Goal: Task Accomplishment & Management: Use online tool/utility

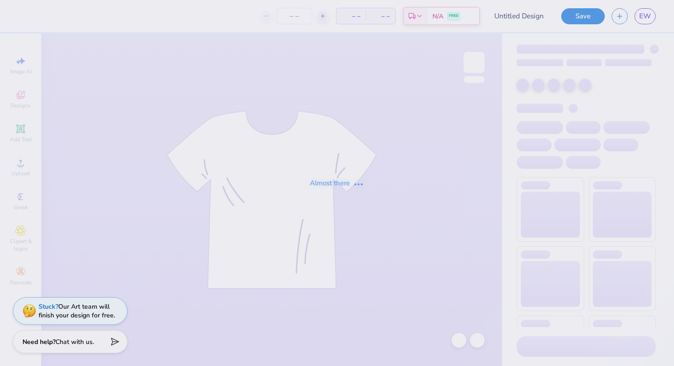
type input "[PERSON_NAME] : [PERSON_NAME][GEOGRAPHIC_DATA]"
type input "24"
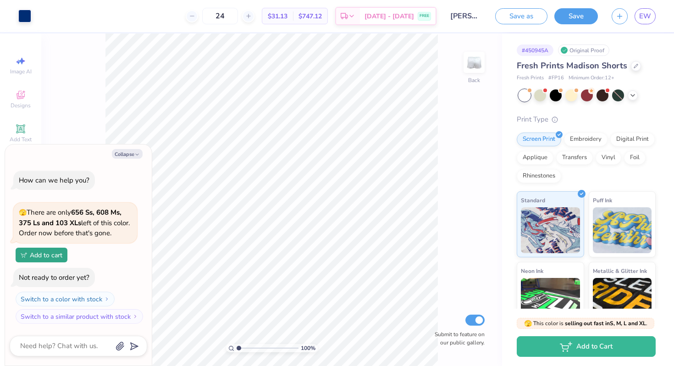
click at [129, 148] on div "Collapse How can we help you? 🫣 There are only 656 Ss, 608 Ms, 375 Ls and 103 X…" at bounding box center [78, 254] width 147 height 221
click at [126, 149] on button "Collapse" at bounding box center [127, 154] width 31 height 10
type textarea "x"
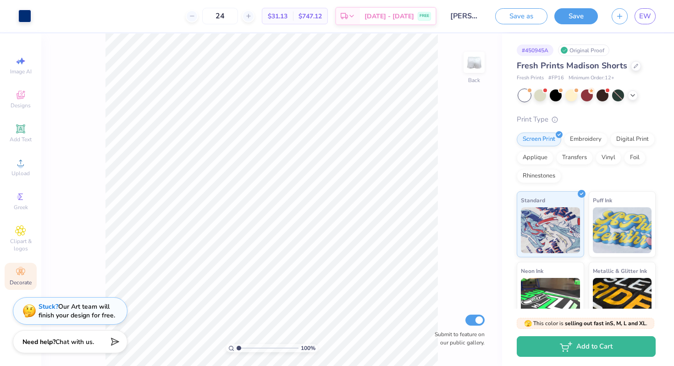
click at [18, 275] on icon at bounding box center [20, 271] width 11 height 11
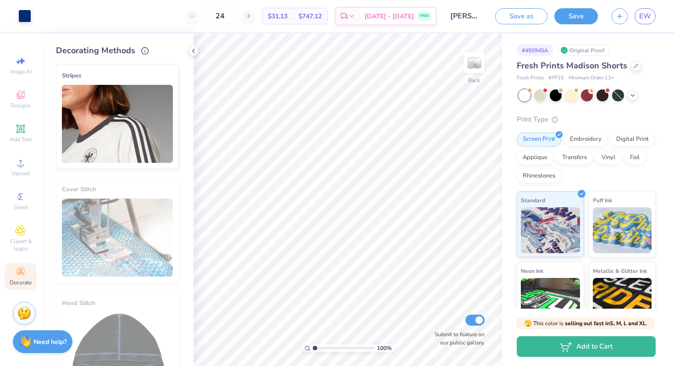
click at [133, 124] on img at bounding box center [117, 124] width 111 height 78
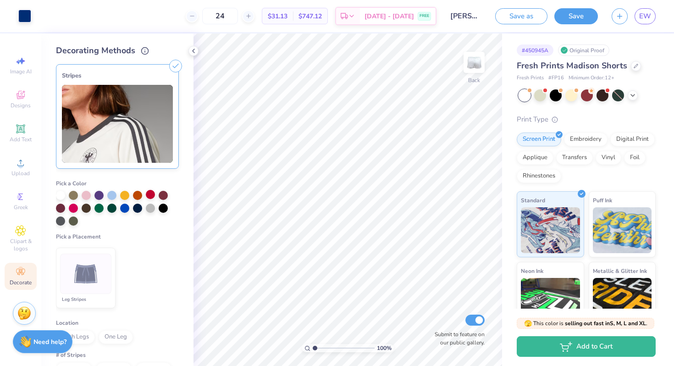
click at [152, 193] on div at bounding box center [150, 194] width 9 height 9
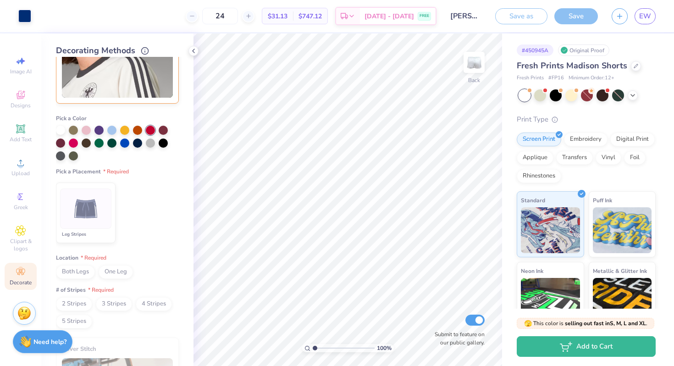
scroll to position [66, 0]
click at [80, 275] on span "Both Legs" at bounding box center [75, 271] width 39 height 14
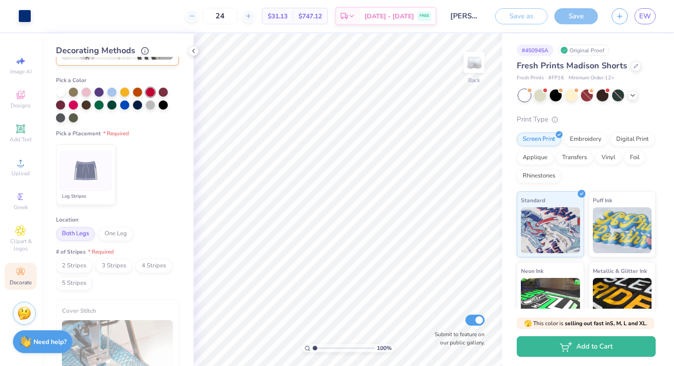
scroll to position [118, 0]
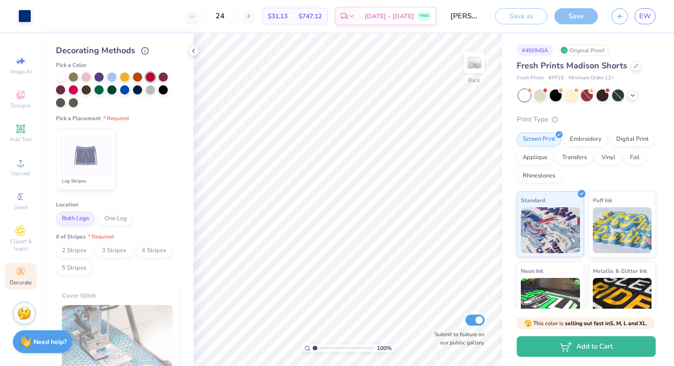
click at [82, 255] on span "2 Stripes" at bounding box center [74, 251] width 36 height 14
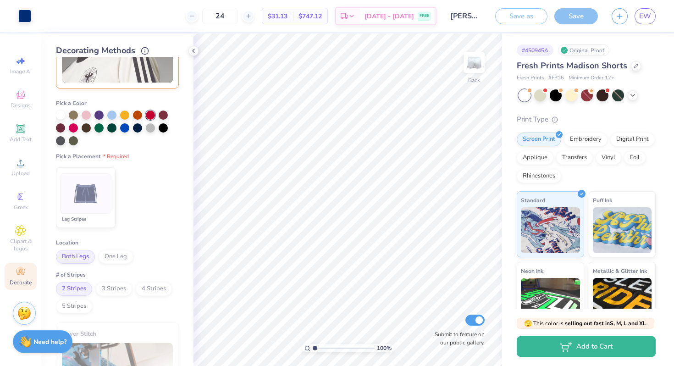
scroll to position [79, 0]
click at [238, 16] on input "24" at bounding box center [220, 16] width 36 height 16
type input "75"
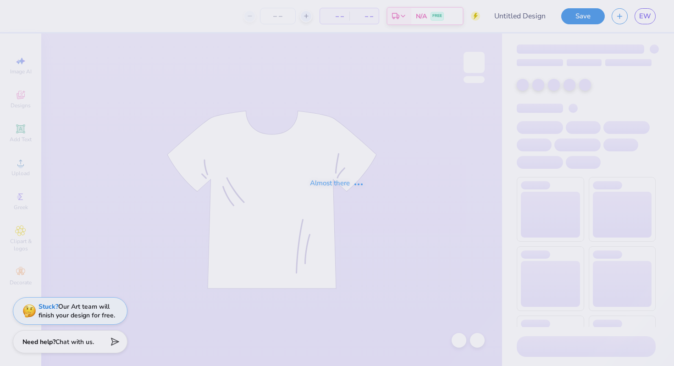
type input "[PERSON_NAME] : [PERSON_NAME][GEOGRAPHIC_DATA]"
type input "24"
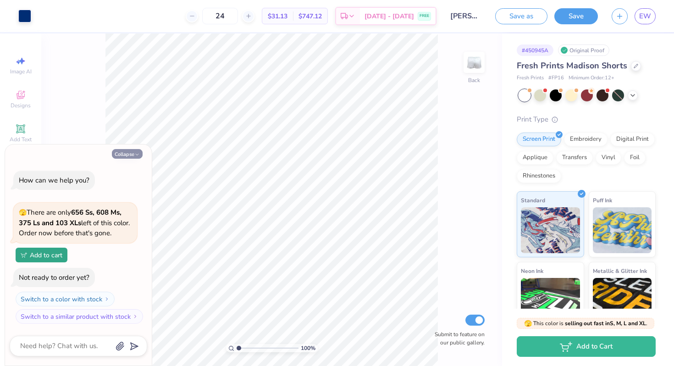
click at [134, 156] on button "Collapse" at bounding box center [127, 154] width 31 height 10
type textarea "x"
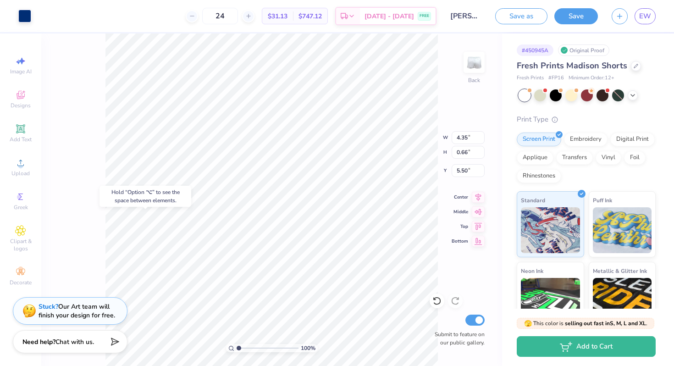
type input "5.50"
type input "2.55"
type input "0.88"
type input "6.98"
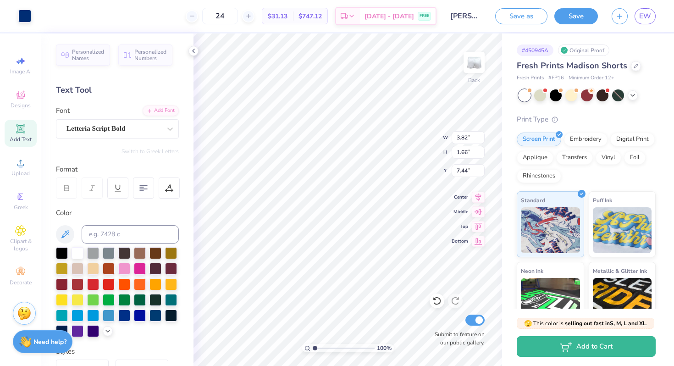
type input "7.44"
type input "4.35"
type input "0.66"
type input "6.45"
type input "4.97"
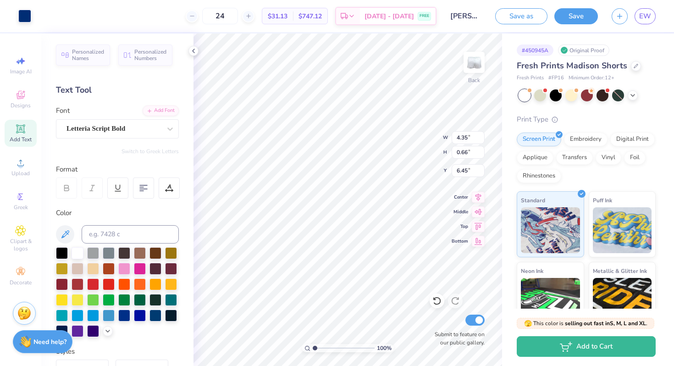
type input "0.75"
type input "7.75"
type input "5.67"
type input "0.86"
type input "7.64"
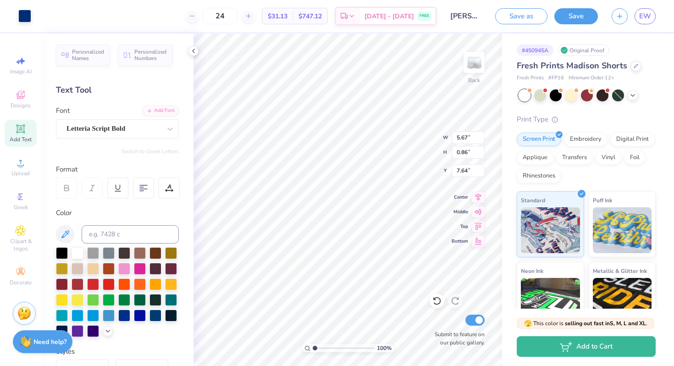
type input "5.87"
type input "0.89"
type input "7.83"
type input "7.76"
type input "4.53"
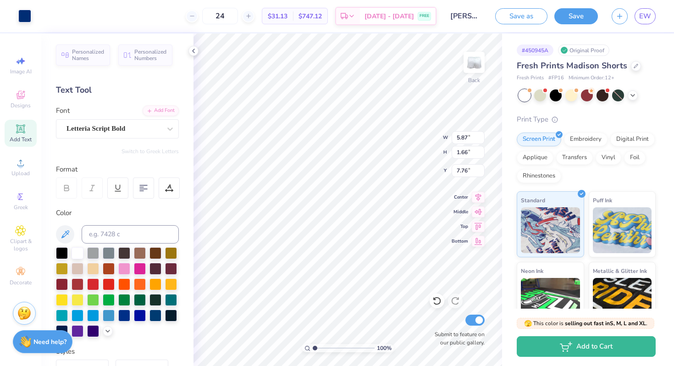
type input "1.28"
type input "7.99"
type input "7.55"
type input "4.74"
type input "1.34"
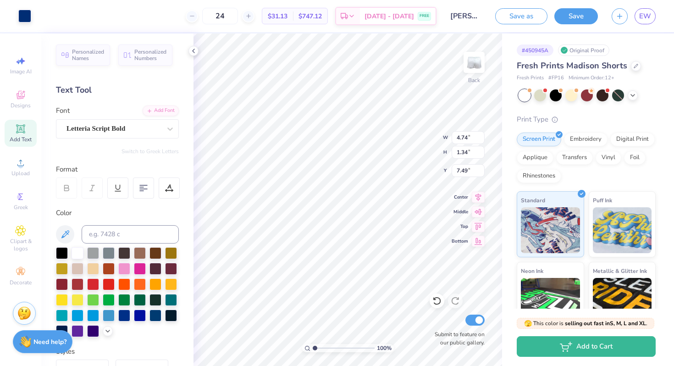
type input "7.59"
click at [634, 97] on icon at bounding box center [632, 94] width 7 height 7
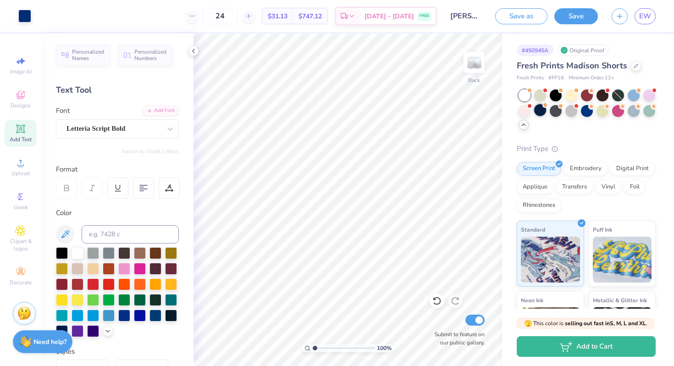
click at [537, 111] on div at bounding box center [540, 110] width 12 height 12
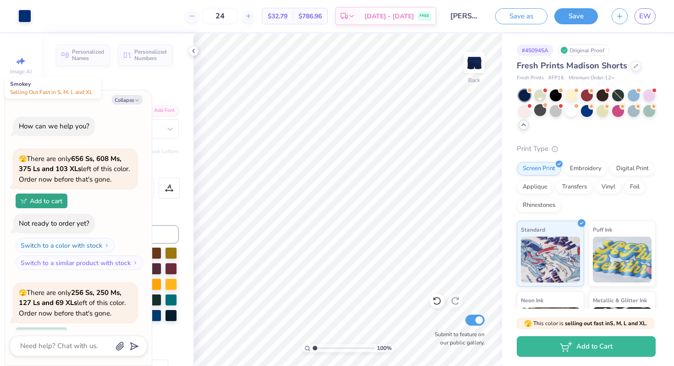
scroll to position [80, 0]
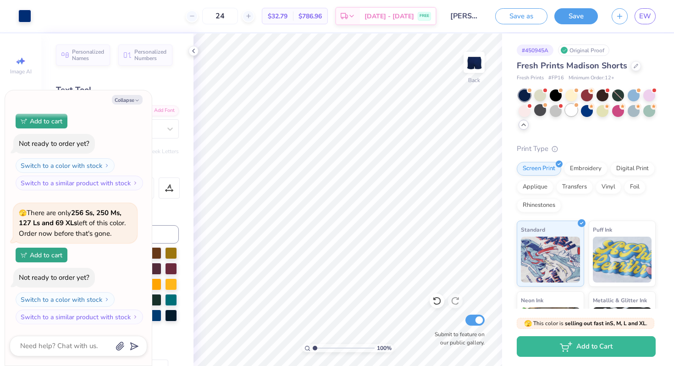
click at [575, 111] on div at bounding box center [571, 110] width 12 height 12
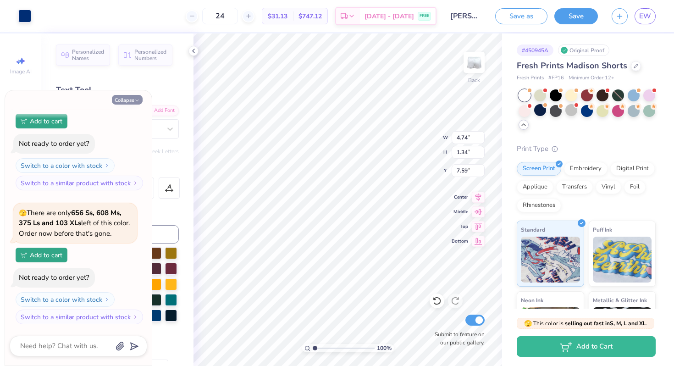
click at [135, 103] on icon "button" at bounding box center [136, 100] width 5 height 5
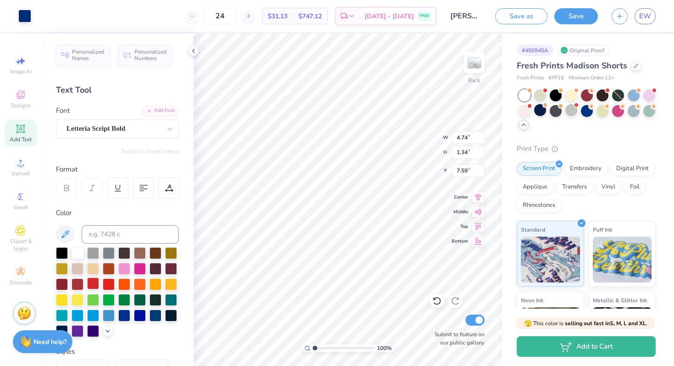
click at [94, 285] on div at bounding box center [93, 283] width 12 height 12
click at [94, 280] on div at bounding box center [93, 283] width 12 height 12
click at [27, 13] on div at bounding box center [24, 15] width 13 height 13
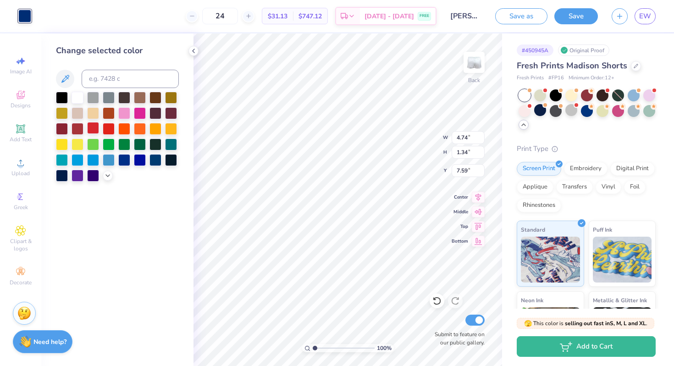
click at [93, 129] on div at bounding box center [93, 128] width 12 height 12
click at [110, 130] on div at bounding box center [109, 128] width 12 height 12
click at [110, 177] on icon at bounding box center [107, 174] width 7 height 7
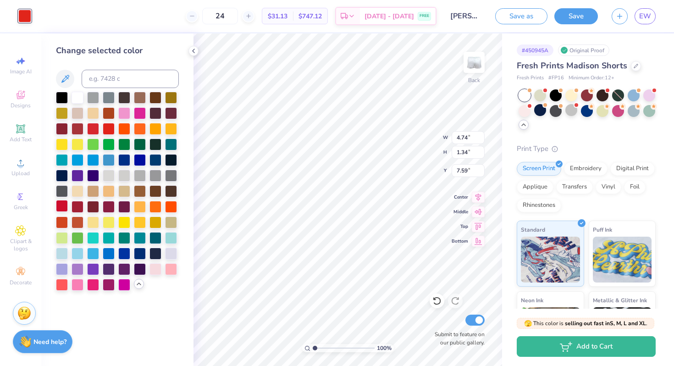
click at [62, 203] on div at bounding box center [62, 206] width 12 height 12
click at [196, 51] on icon at bounding box center [193, 50] width 7 height 7
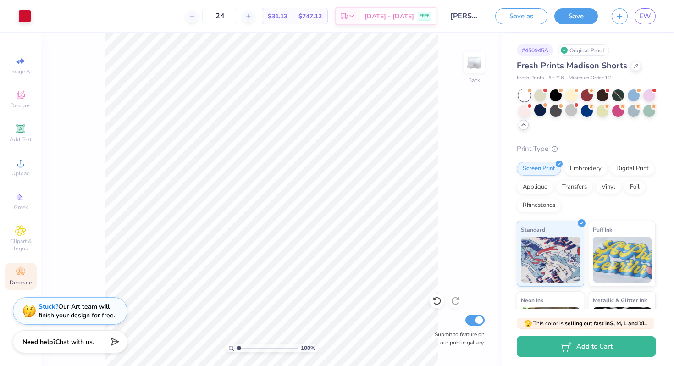
click at [16, 276] on icon at bounding box center [20, 271] width 11 height 11
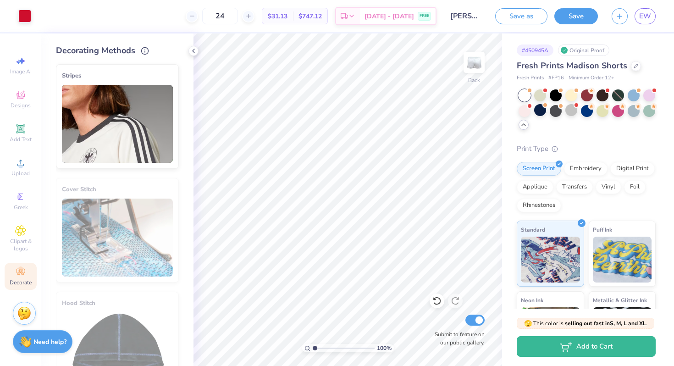
click at [137, 143] on img at bounding box center [117, 124] width 111 height 78
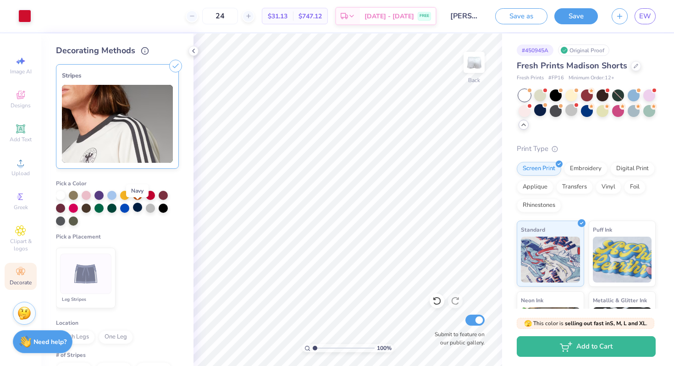
click at [136, 208] on div at bounding box center [137, 207] width 9 height 9
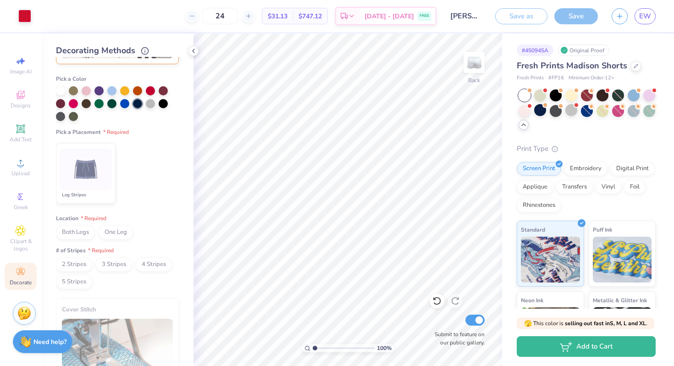
scroll to position [106, 0]
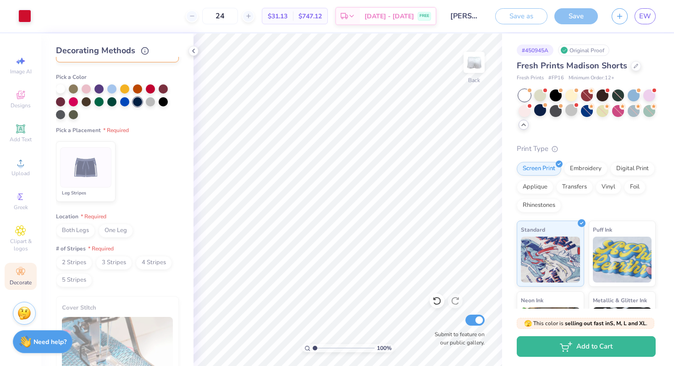
click at [88, 233] on span "Both Legs" at bounding box center [75, 231] width 39 height 14
click at [72, 263] on span "2 Stripes" at bounding box center [74, 263] width 36 height 14
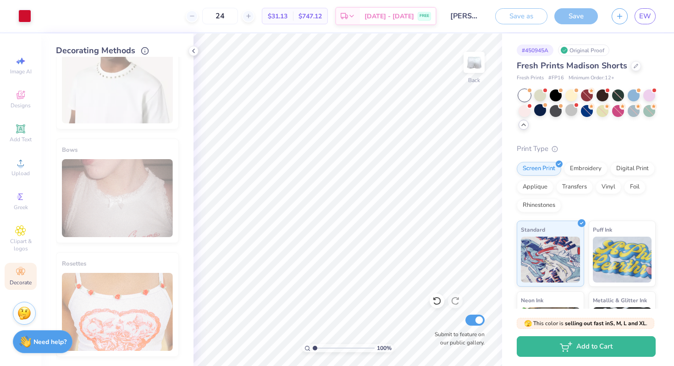
scroll to position [0, 0]
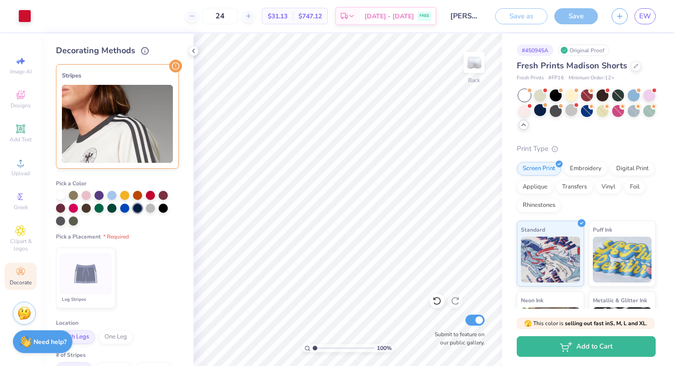
click at [80, 293] on li "Leg Stripes" at bounding box center [86, 277] width 60 height 60
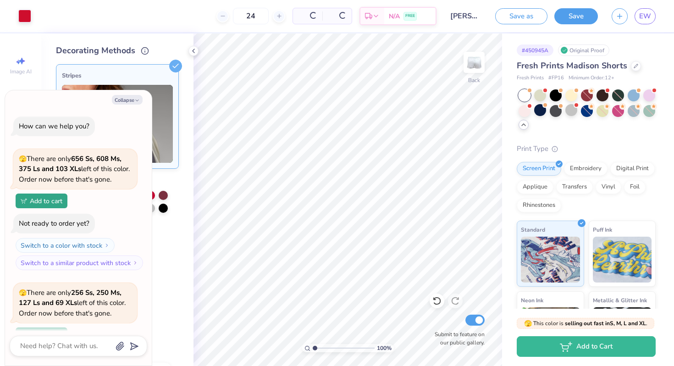
scroll to position [280, 0]
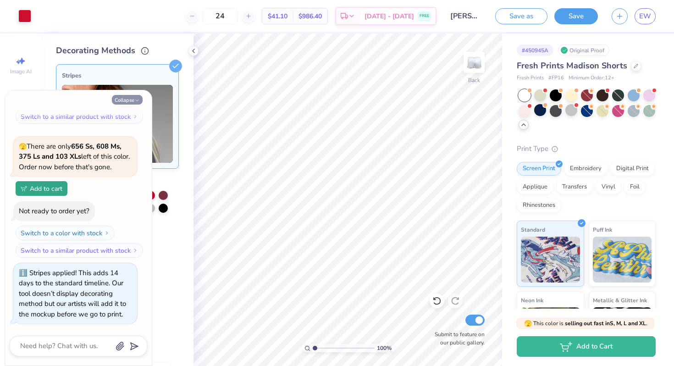
click at [133, 103] on button "Collapse" at bounding box center [127, 100] width 31 height 10
type textarea "x"
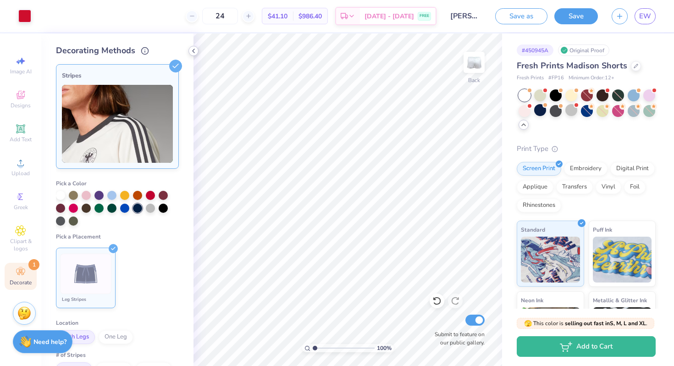
click at [196, 53] on icon at bounding box center [193, 50] width 7 height 7
